Goal: Task Accomplishment & Management: Manage account settings

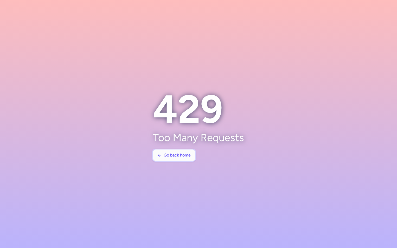
click at [161, 158] on button "Go back home" at bounding box center [174, 155] width 42 height 11
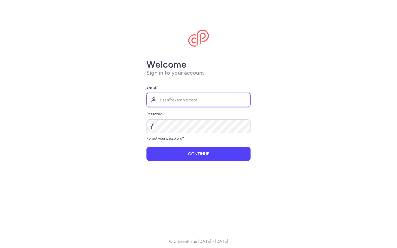
type input "[PERSON_NAME][EMAIL_ADDRESS][PERSON_NAME][DOMAIN_NAME]"
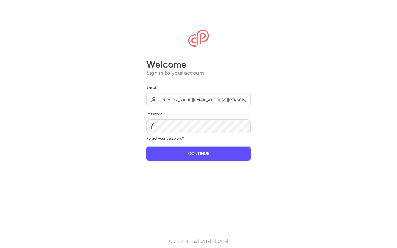
click at [202, 153] on span "Continue" at bounding box center [198, 153] width 21 height 5
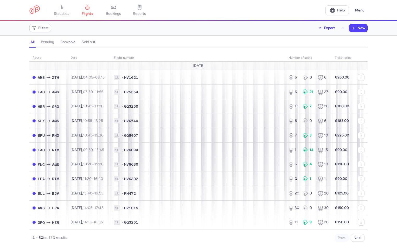
click at [112, 10] on link "bookings" at bounding box center [113, 10] width 26 height 11
